Goal: Ask a question

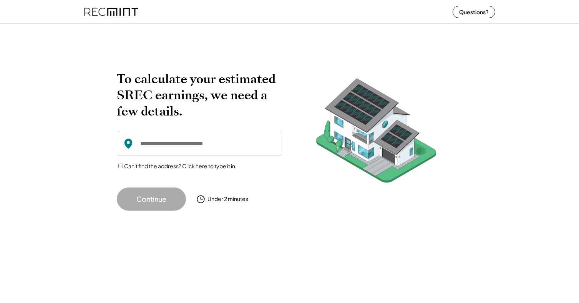
click at [107, 12] on img at bounding box center [111, 12] width 54 height 20
click at [106, 9] on img at bounding box center [111, 12] width 54 height 20
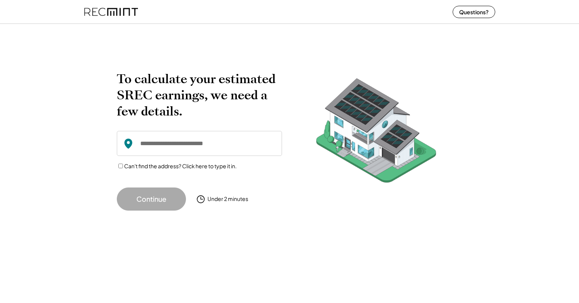
click at [87, 6] on img at bounding box center [111, 12] width 54 height 20
click at [93, 11] on img at bounding box center [111, 12] width 54 height 20
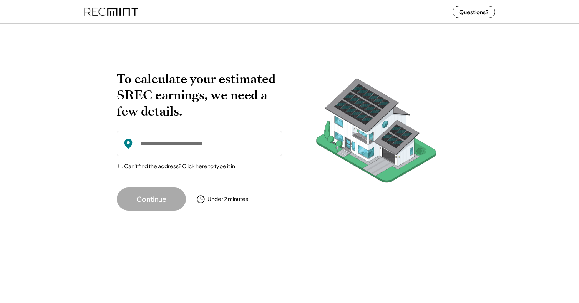
click at [527, 0] on div "Questions?" at bounding box center [289, 12] width 579 height 24
